Goal: Information Seeking & Learning: Learn about a topic

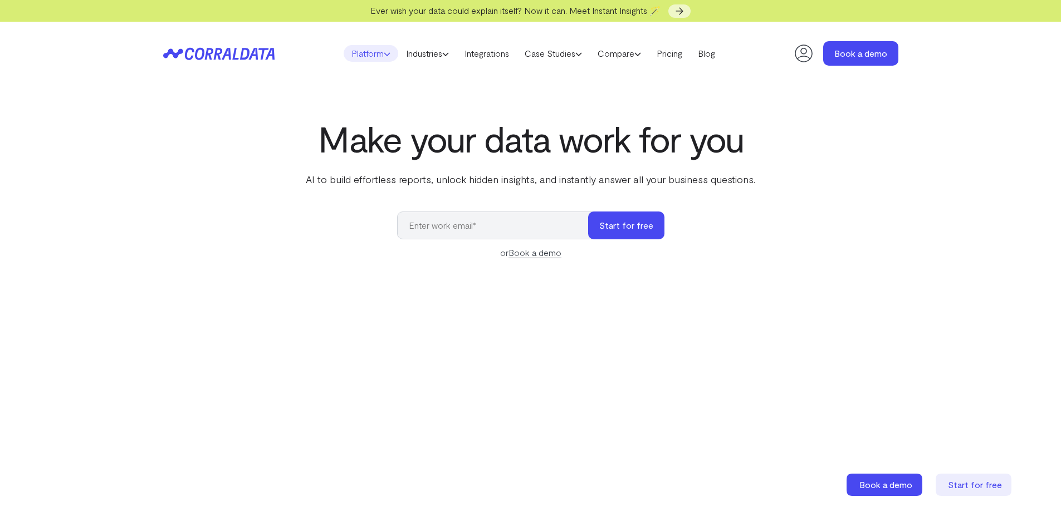
click at [370, 59] on link "Platform" at bounding box center [371, 53] width 55 height 17
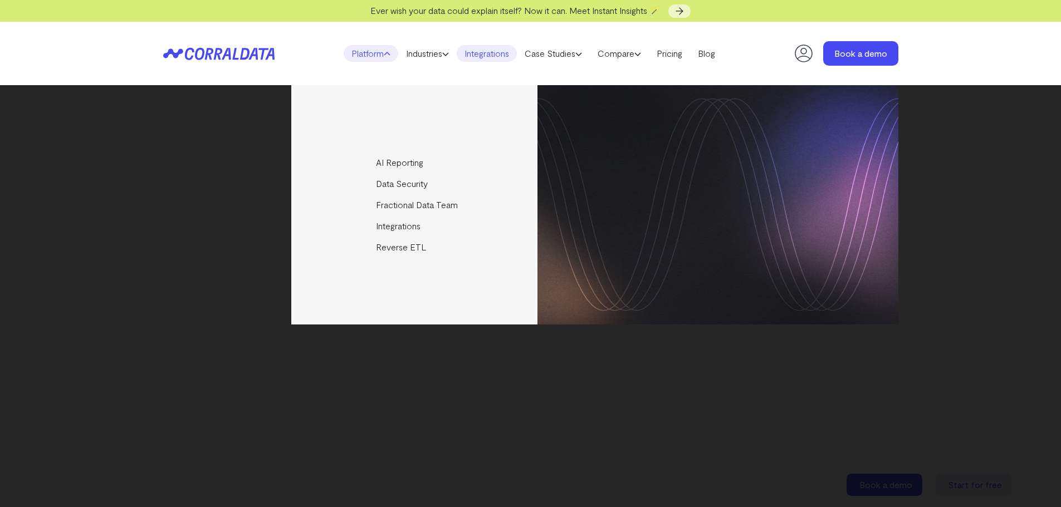
click at [466, 52] on link "Integrations" at bounding box center [487, 53] width 60 height 17
